Goal: Navigation & Orientation: Go to known website

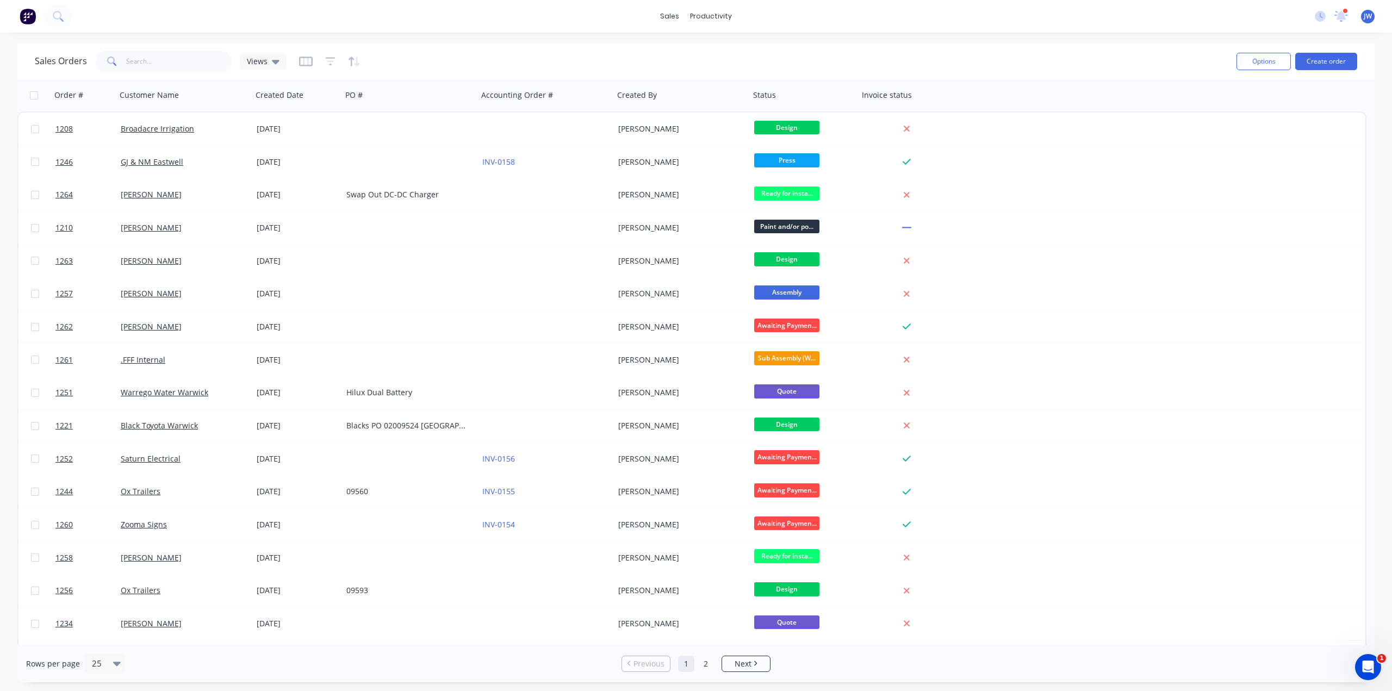
click at [1366, 17] on span "JW" at bounding box center [1368, 16] width 8 height 10
click at [1281, 138] on div "Sign out" at bounding box center [1275, 137] width 29 height 10
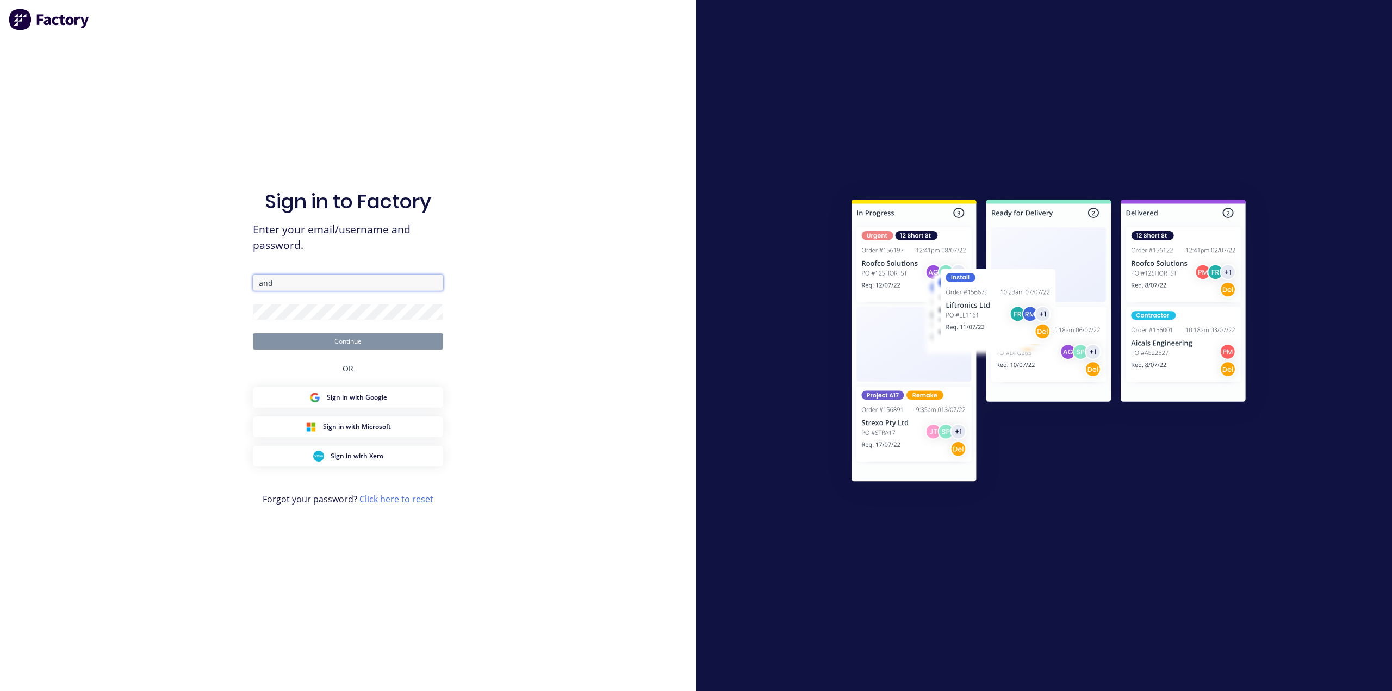
type input "[PERSON_NAME][EMAIL_ADDRESS][PERSON_NAME][DOMAIN_NAME]"
click at [253, 333] on button "Continue" at bounding box center [348, 341] width 190 height 16
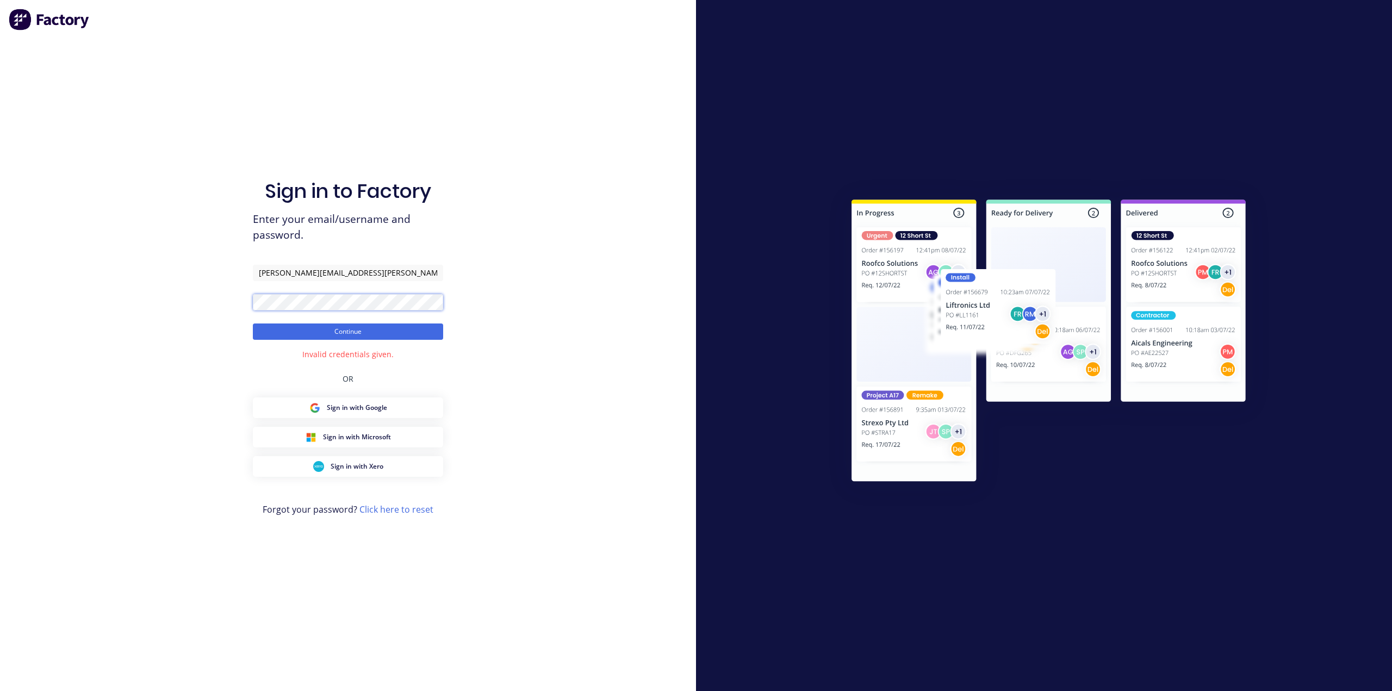
click at [253, 324] on button "Continue" at bounding box center [348, 332] width 190 height 16
